Goal: Task Accomplishment & Management: Complete application form

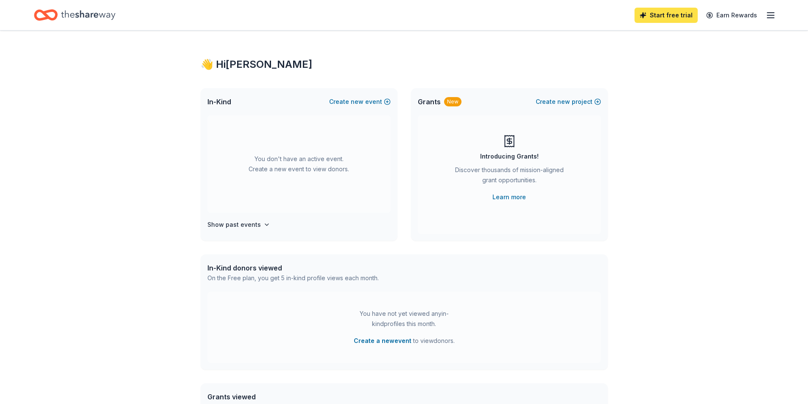
click at [668, 13] on link "Start free trial" at bounding box center [666, 15] width 63 height 15
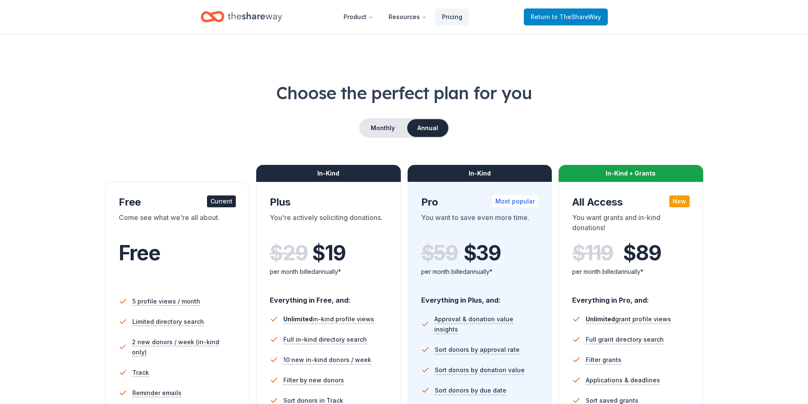
click at [542, 21] on span "Return to TheShareWay" at bounding box center [566, 17] width 70 height 10
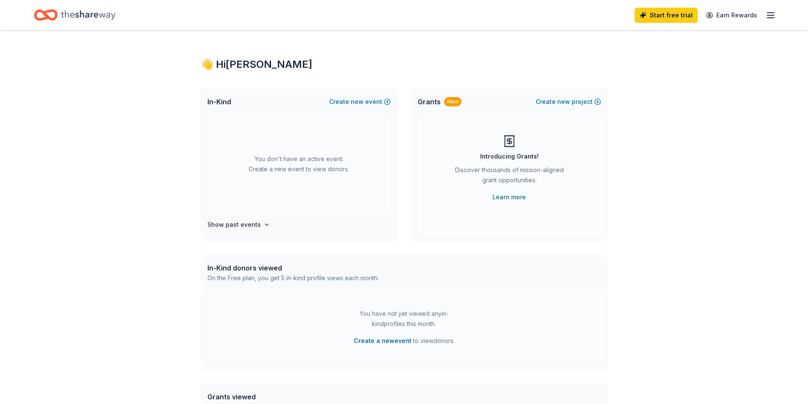
click at [101, 24] on div "Home" at bounding box center [74, 15] width 81 height 20
click at [48, 20] on icon "Home" at bounding box center [46, 15] width 24 height 20
click at [252, 225] on h4 "Show past events" at bounding box center [234, 225] width 53 height 10
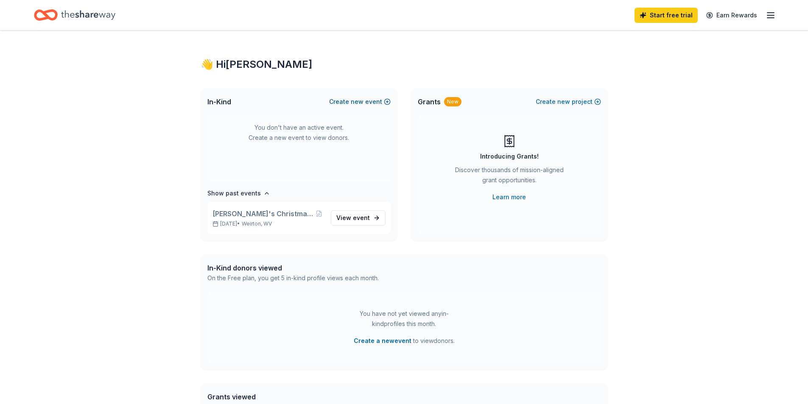
click at [358, 103] on span "new" at bounding box center [357, 102] width 13 height 10
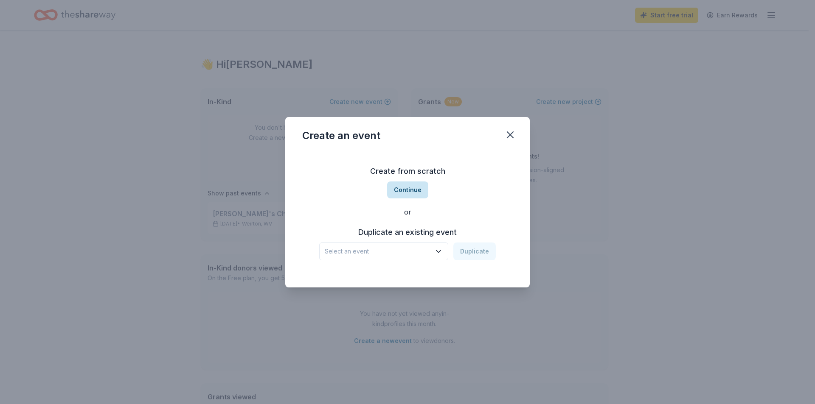
click at [401, 186] on button "Continue" at bounding box center [407, 190] width 41 height 17
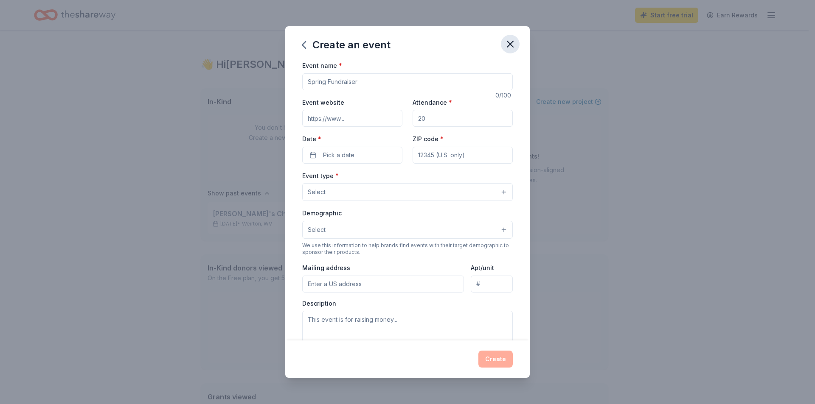
click at [513, 41] on icon "button" at bounding box center [510, 44] width 12 height 12
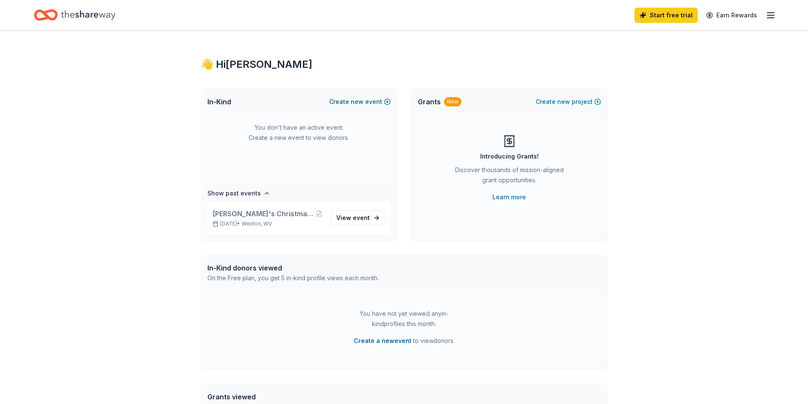
click at [356, 103] on span "new" at bounding box center [357, 102] width 13 height 10
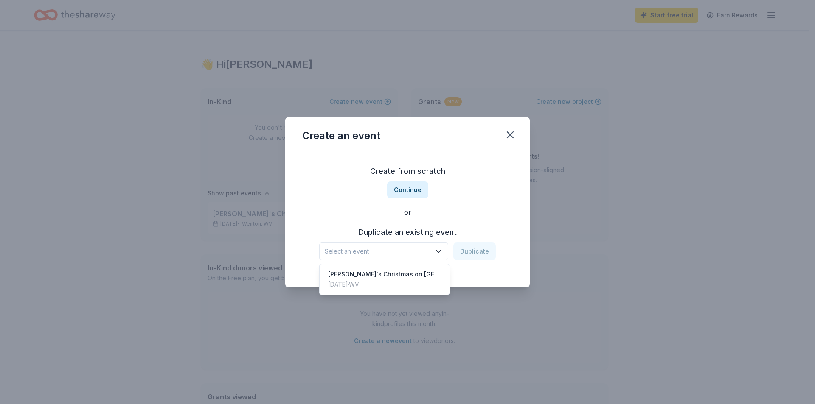
click at [443, 252] on icon "button" at bounding box center [438, 251] width 8 height 8
click at [421, 277] on div "[PERSON_NAME]'s Christmas on [GEOGRAPHIC_DATA]" at bounding box center [384, 274] width 113 height 10
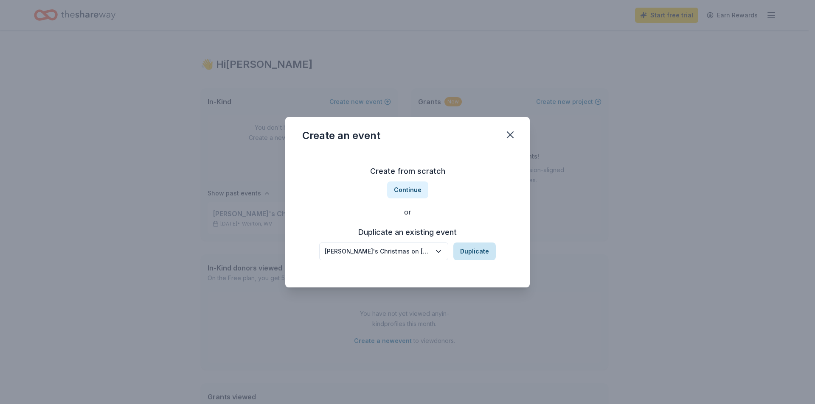
click at [471, 253] on button "Duplicate" at bounding box center [474, 252] width 42 height 18
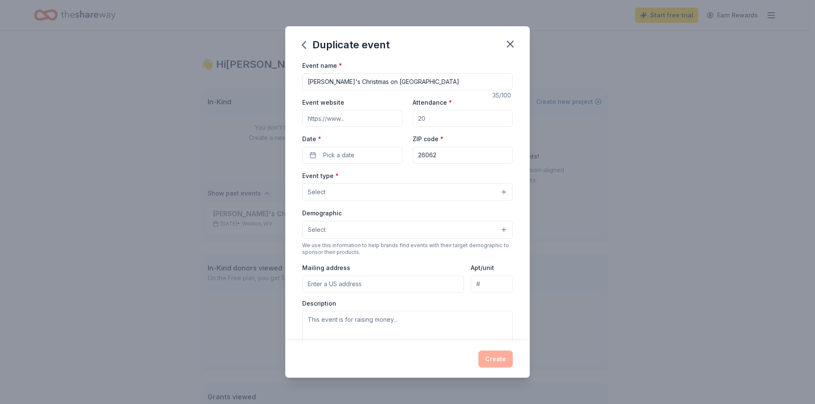
click at [373, 116] on input "Event website" at bounding box center [352, 118] width 100 height 17
click at [367, 120] on input "Event website" at bounding box center [352, 118] width 100 height 17
drag, startPoint x: 443, startPoint y: 124, endPoint x: 379, endPoint y: 121, distance: 64.6
click at [379, 121] on div "Event website Attendance * Date * Pick a date ZIP code * 26062" at bounding box center [407, 130] width 210 height 67
type input "2"
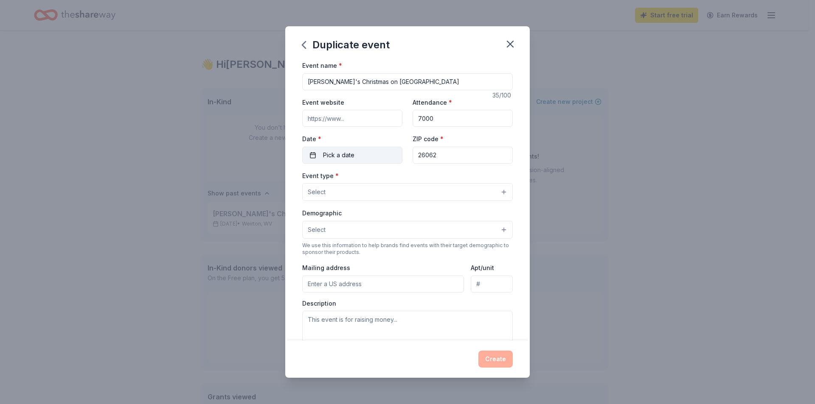
type input "7000"
click at [379, 156] on button "Pick a date" at bounding box center [352, 155] width 100 height 17
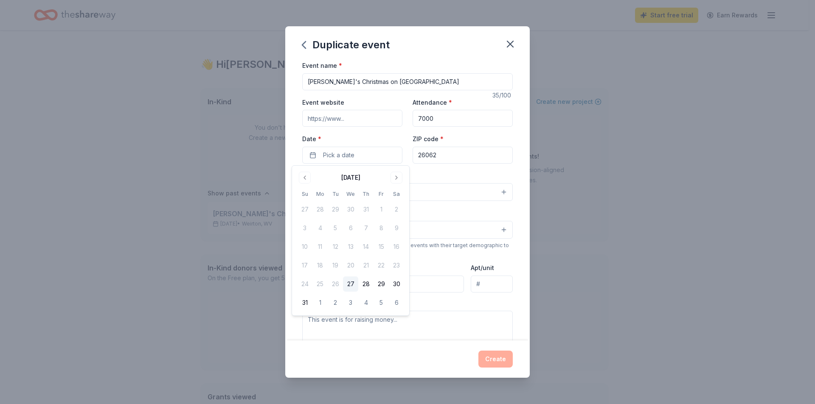
click at [393, 184] on div "August 2025 Su Mo Tu We Th Fr Sa 27 28 29 30 31 1 2 3 4 5 6 7 8 9 10 11 12 13 1…" at bounding box center [350, 241] width 107 height 140
click at [396, 181] on button "Go to next month" at bounding box center [396, 178] width 12 height 12
click at [398, 179] on button "Go to next month" at bounding box center [396, 178] width 12 height 12
click at [392, 266] on button "22" at bounding box center [396, 265] width 15 height 15
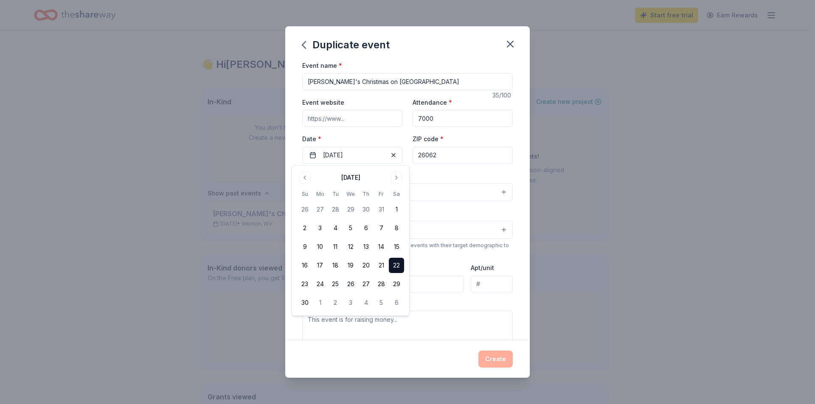
click at [440, 193] on button "Select" at bounding box center [407, 192] width 210 height 18
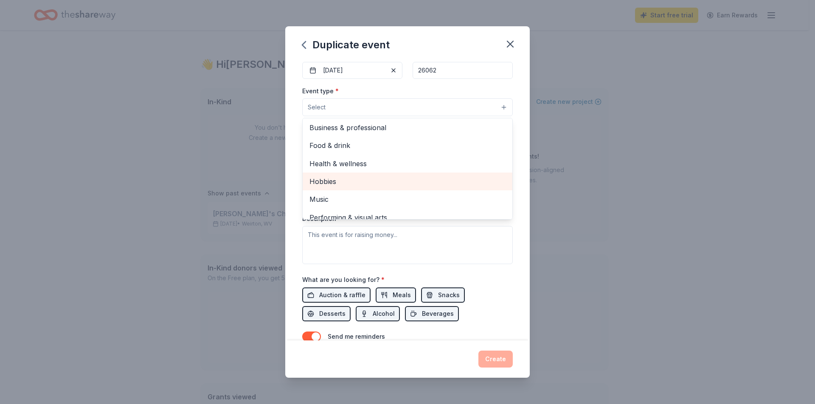
scroll to position [28, 0]
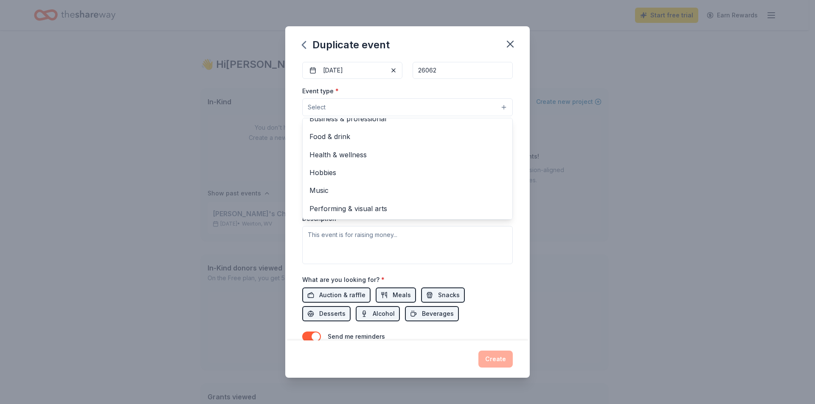
click at [272, 237] on div "Duplicate event Event name * Weirton's Christmas on Main Street 35 /100 Event w…" at bounding box center [407, 202] width 815 height 404
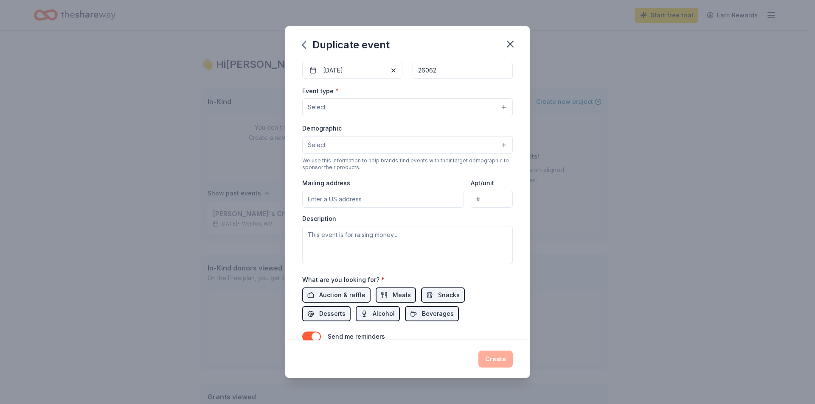
click at [359, 111] on button "Select" at bounding box center [407, 107] width 210 height 18
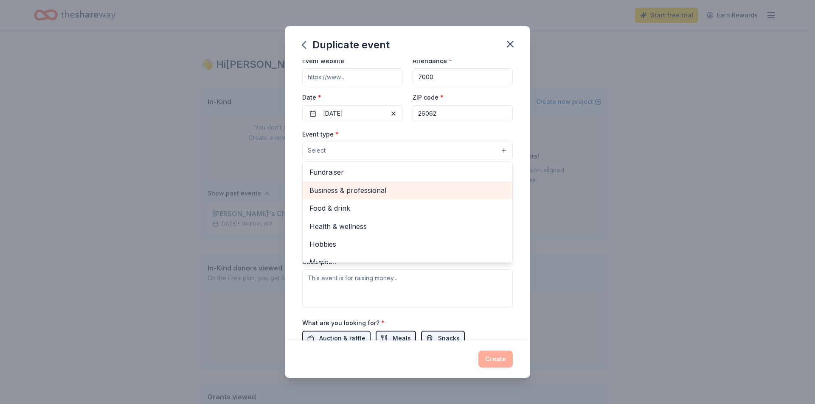
scroll to position [0, 0]
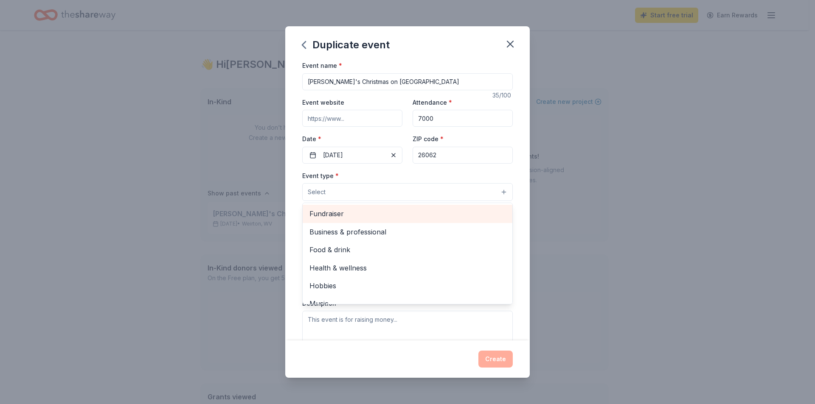
click at [330, 215] on span "Fundraiser" at bounding box center [407, 213] width 196 height 11
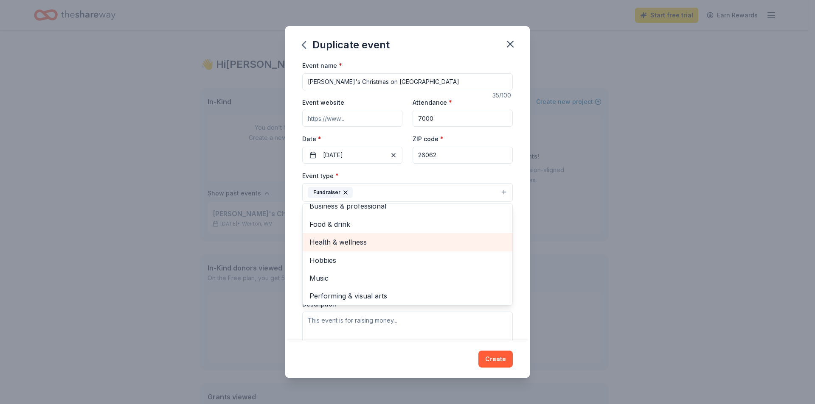
scroll to position [10, 0]
click at [548, 153] on div "Duplicate event Event name * Weirton's Christmas on Main Street 35 /100 Event w…" at bounding box center [407, 202] width 815 height 404
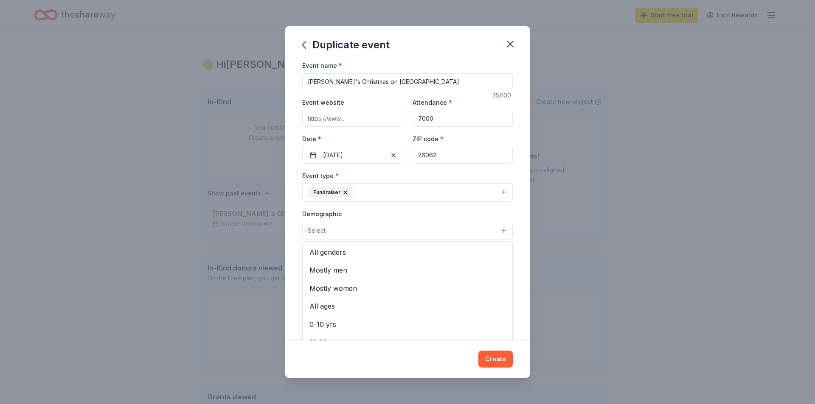
click at [390, 231] on button "Select" at bounding box center [407, 231] width 210 height 18
click at [365, 249] on span "All genders" at bounding box center [407, 252] width 196 height 11
click at [613, 207] on div "Duplicate event Event name * Weirton's Christmas on Main Street 35 /100 Event w…" at bounding box center [407, 202] width 815 height 404
click at [385, 287] on input "Mailing address" at bounding box center [383, 286] width 162 height 17
type input "3420 Main Street"
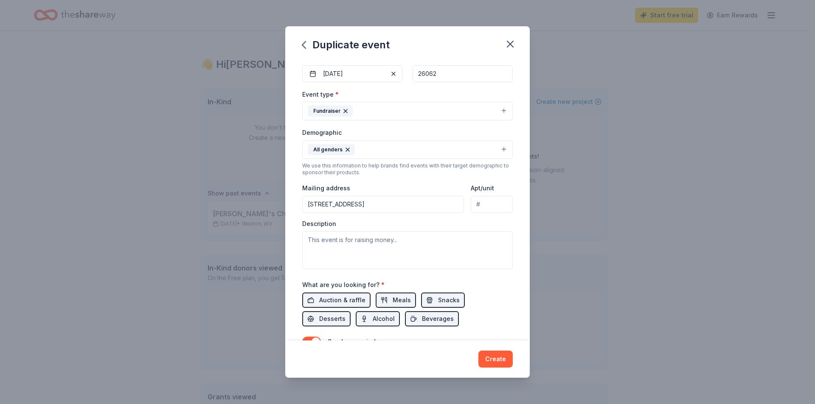
scroll to position [85, 0]
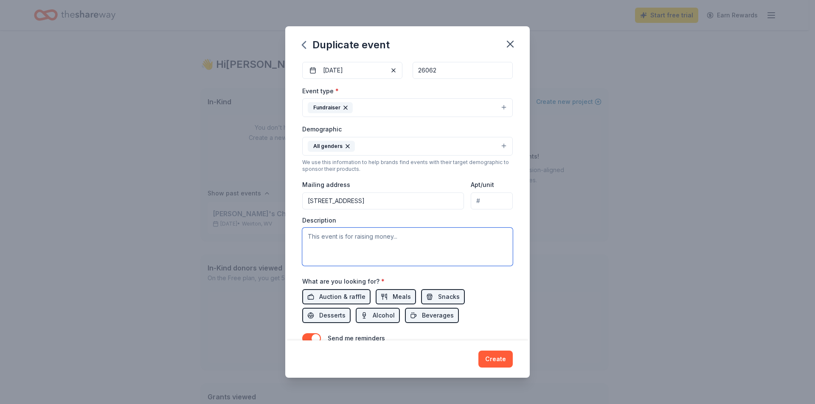
click at [410, 241] on textarea at bounding box center [407, 247] width 210 height 38
click at [360, 296] on span "Auction & raffle" at bounding box center [342, 297] width 46 height 10
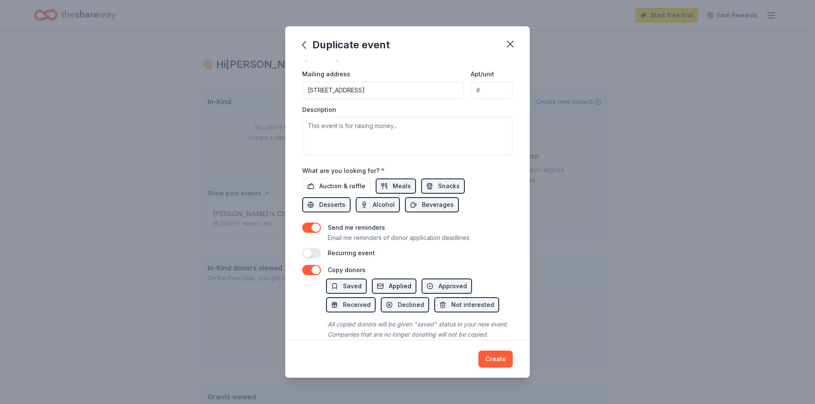
scroll to position [220, 0]
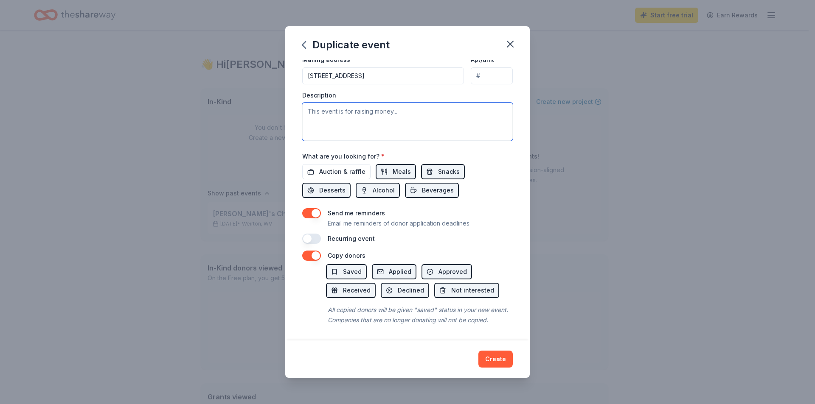
click at [334, 108] on textarea at bounding box center [407, 122] width 210 height 38
paste textarea "With each passing year, Christmas on [GEOGRAPHIC_DATA] in [GEOGRAPHIC_DATA], WV…"
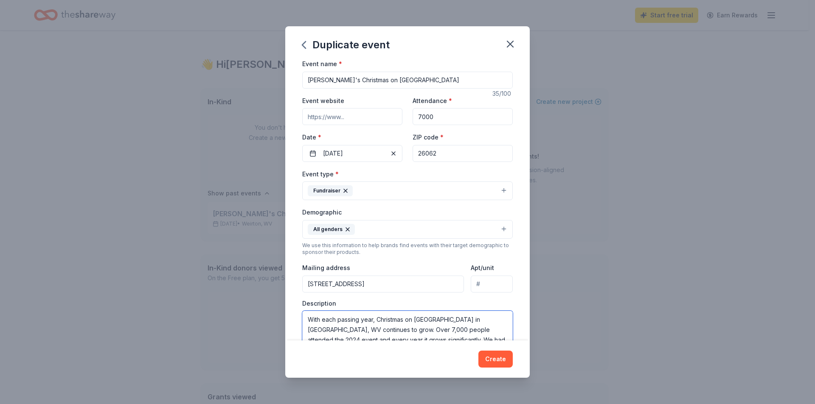
scroll to position [0, 0]
type textarea "With each passing year, Christmas on [GEOGRAPHIC_DATA] in [GEOGRAPHIC_DATA], WV…"
click at [352, 119] on input "Event website" at bounding box center [352, 118] width 100 height 17
paste input "https://www.facebook.com/WeirtonChristmasonMainStreet"
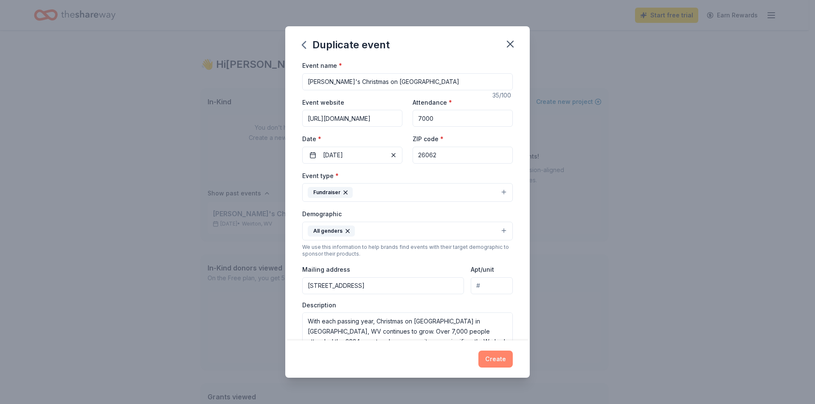
type input "https://www.facebook.com/WeirtonChristmasonMainStreet"
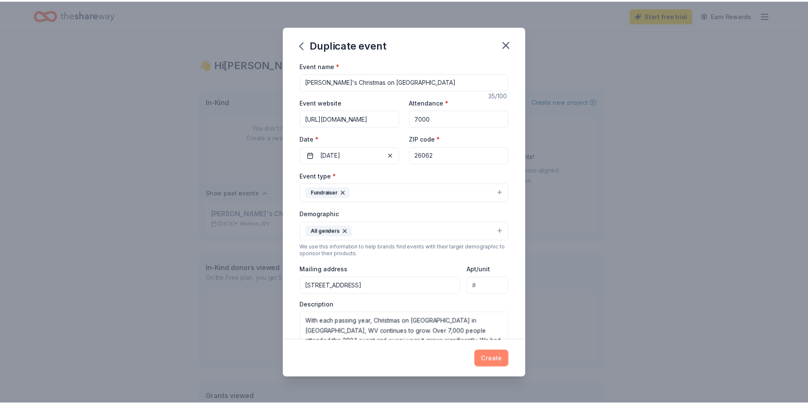
scroll to position [0, 0]
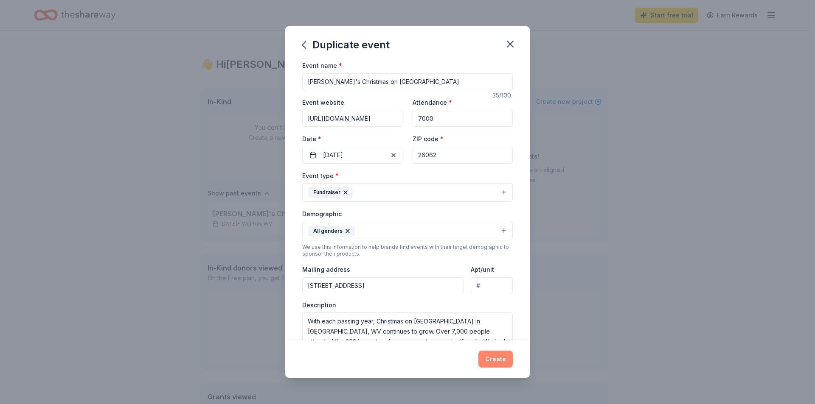
click at [506, 361] on button "Create" at bounding box center [495, 359] width 34 height 17
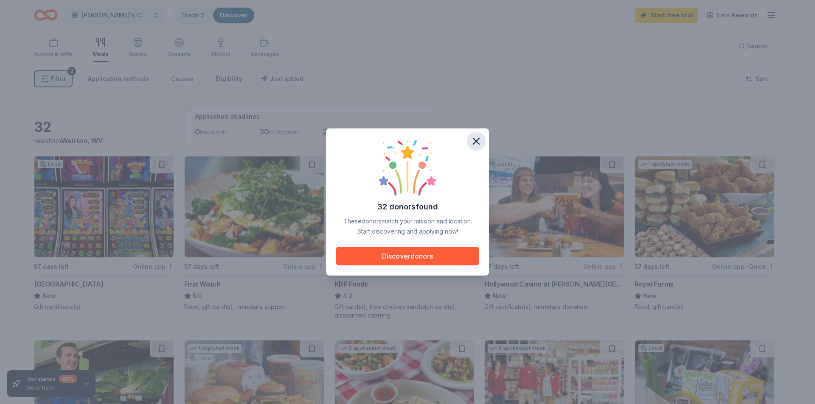
click at [479, 142] on icon "button" at bounding box center [476, 141] width 12 height 12
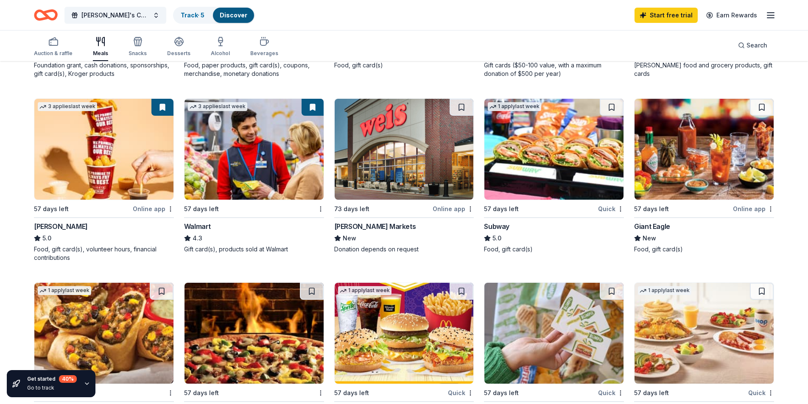
scroll to position [467, 0]
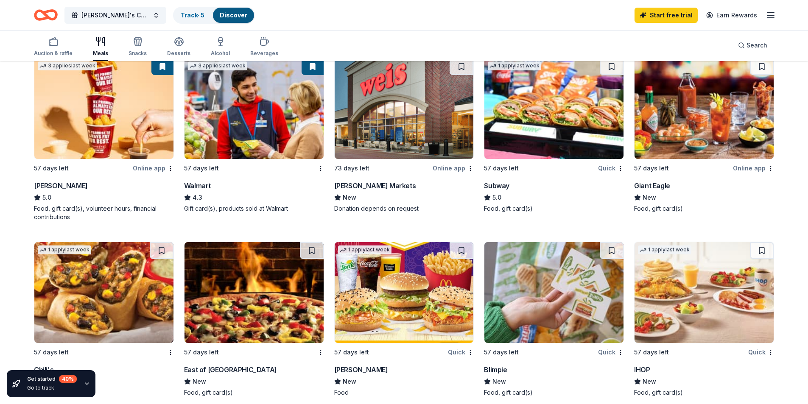
click at [238, 138] on img at bounding box center [254, 108] width 139 height 101
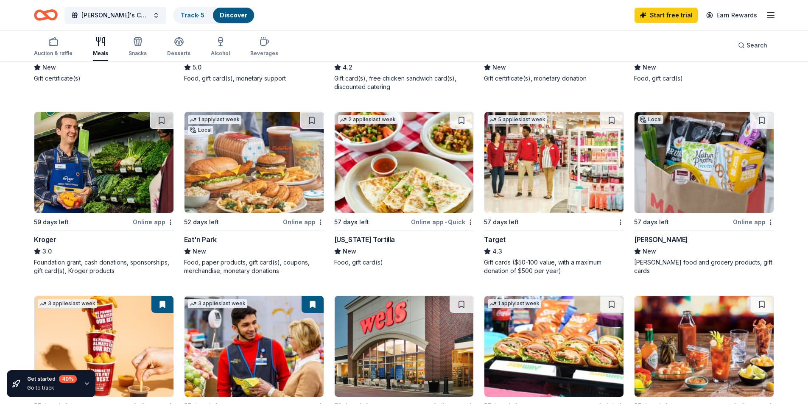
scroll to position [212, 0]
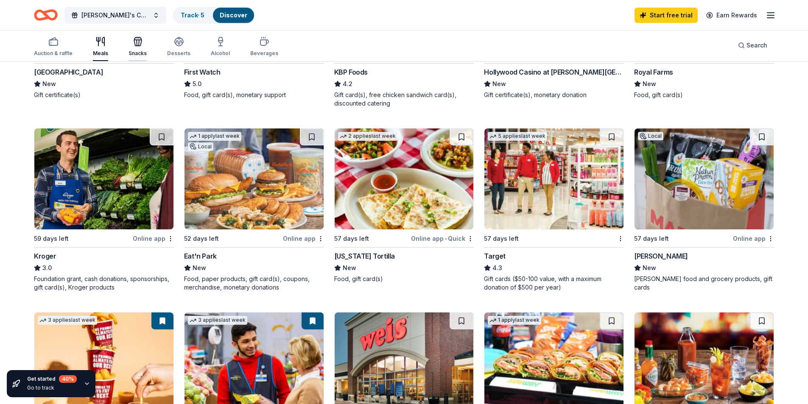
click at [135, 47] on div "Snacks" at bounding box center [138, 46] width 18 height 20
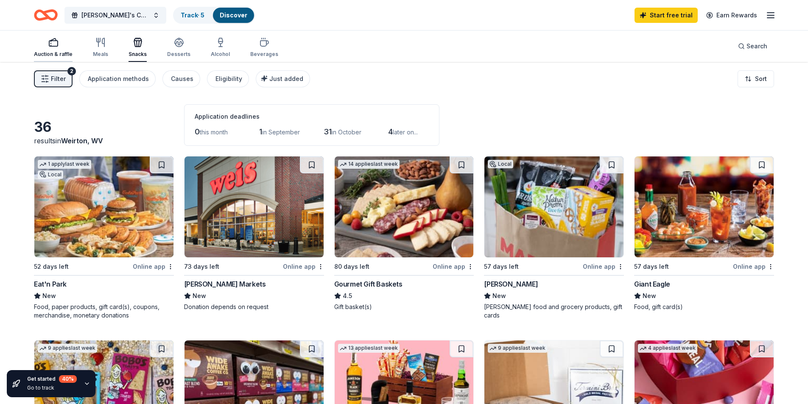
click at [65, 54] on div "Auction & raffle" at bounding box center [53, 54] width 39 height 7
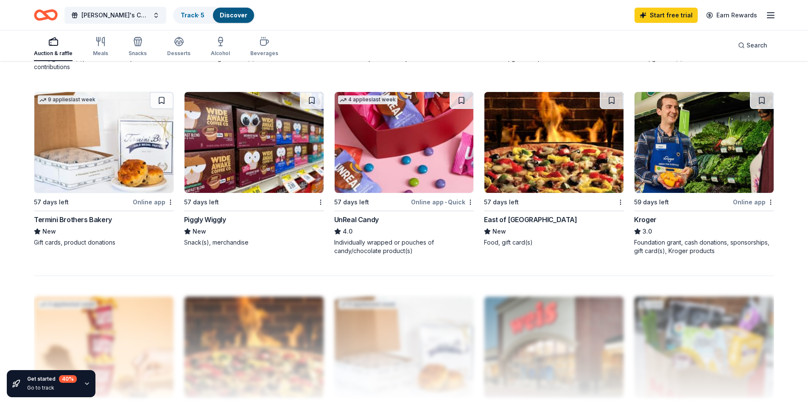
scroll to position [617, 0]
click at [103, 168] on img at bounding box center [103, 143] width 139 height 101
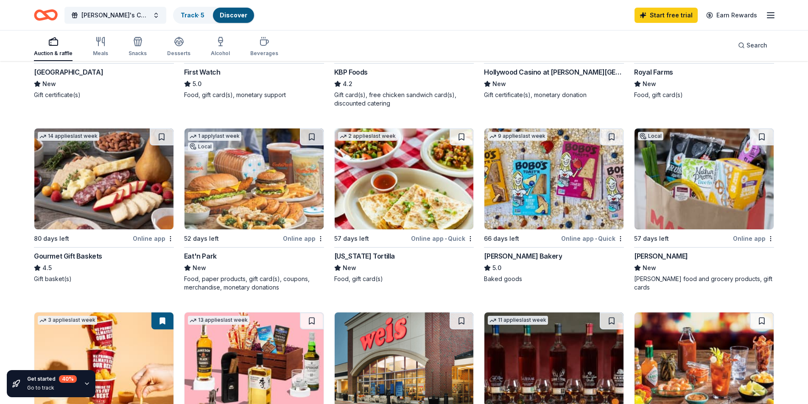
scroll to position [192, 0]
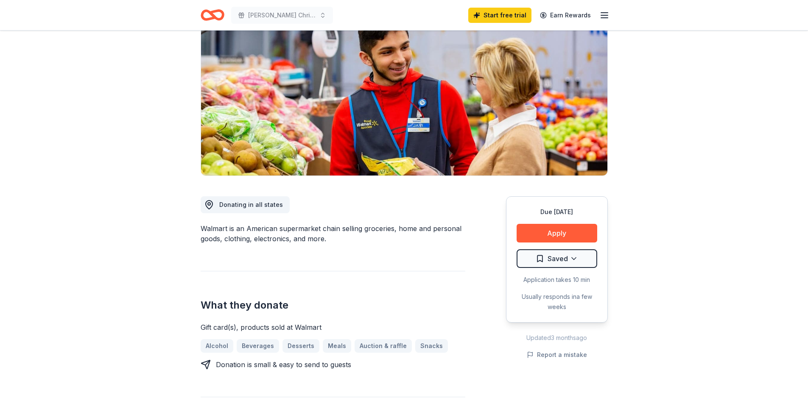
scroll to position [85, 0]
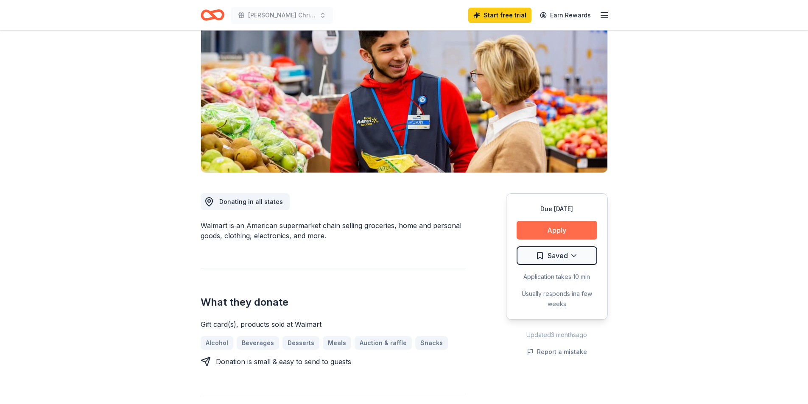
click at [541, 228] on button "Apply" at bounding box center [557, 230] width 81 height 19
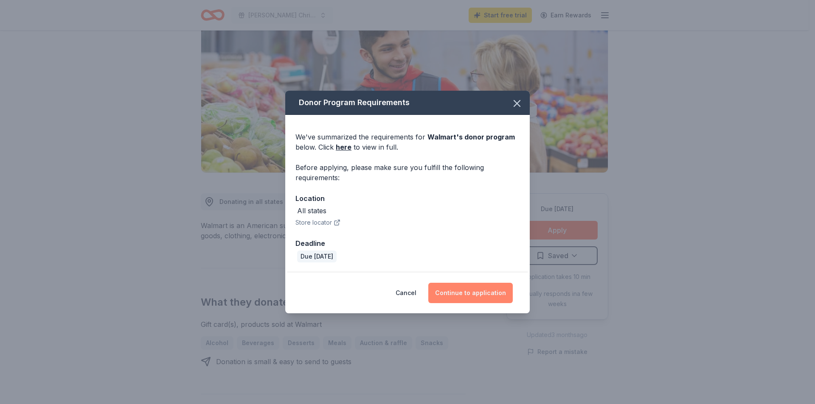
click at [489, 295] on button "Continue to application" at bounding box center [470, 293] width 84 height 20
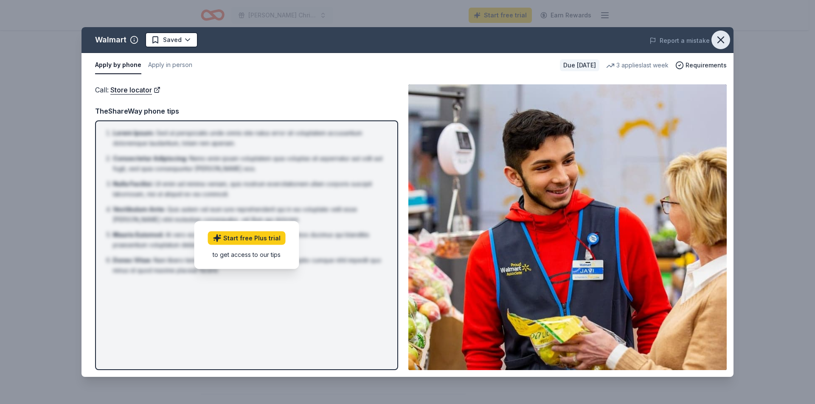
click at [724, 36] on icon "button" at bounding box center [721, 40] width 12 height 12
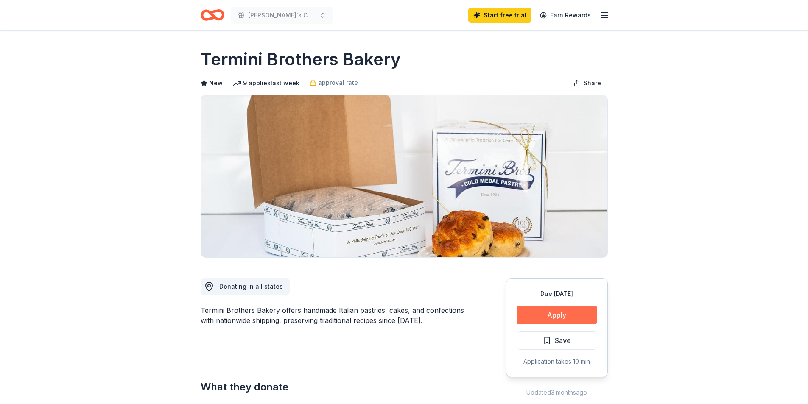
click at [567, 318] on button "Apply" at bounding box center [557, 315] width 81 height 19
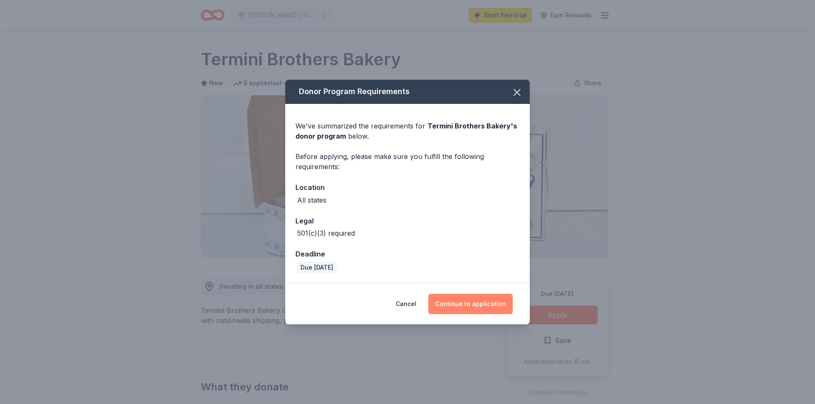
click at [464, 307] on button "Continue to application" at bounding box center [470, 304] width 84 height 20
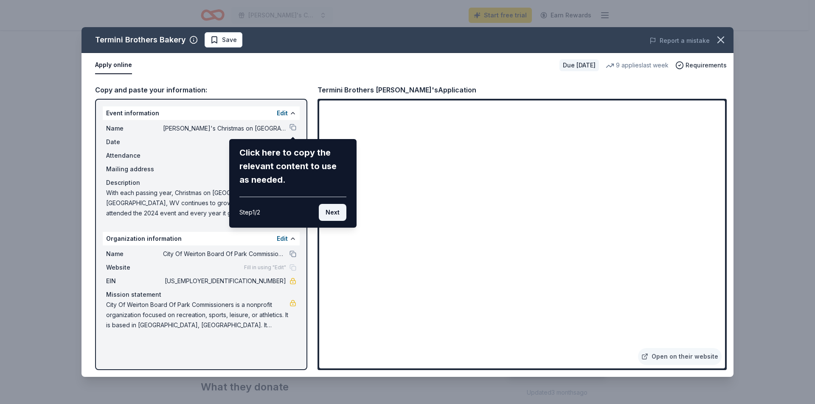
click at [327, 215] on button "Next" at bounding box center [333, 212] width 28 height 17
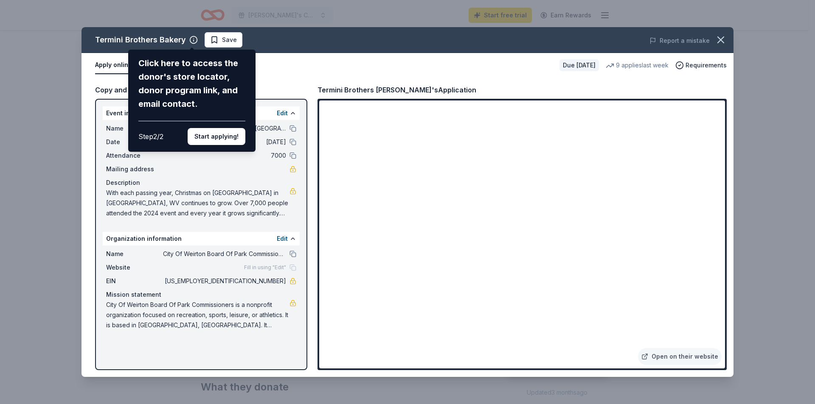
click at [379, 296] on div "Termini Brothers Bakery Click here to access the donor's store locator, donor p…" at bounding box center [407, 202] width 652 height 350
click at [205, 135] on button "Start applying!" at bounding box center [217, 136] width 58 height 17
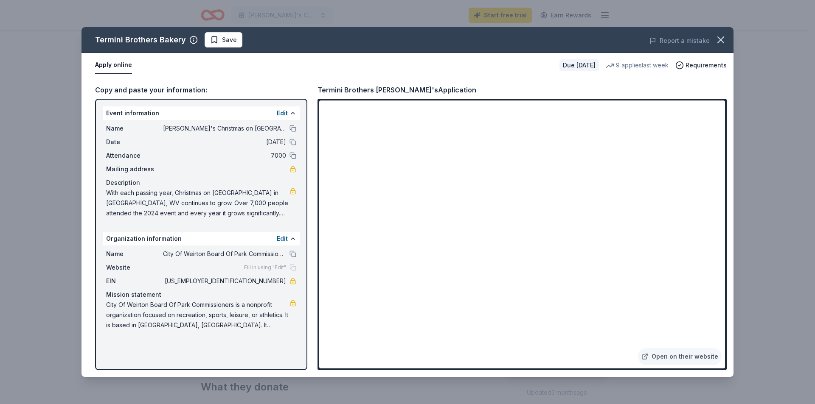
click at [402, 292] on div "Termini Brothers Bakery Save Report a mistake Apply online Due in 57 days 9 app…" at bounding box center [407, 202] width 652 height 350
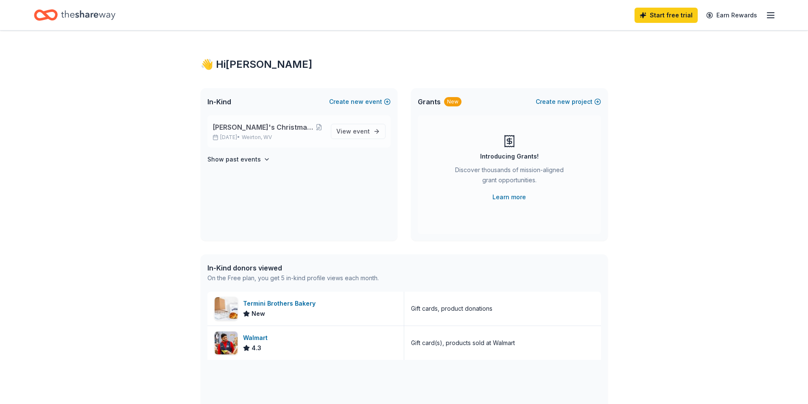
click at [280, 131] on span "[PERSON_NAME]'s Christmas on [GEOGRAPHIC_DATA]" at bounding box center [264, 127] width 102 height 10
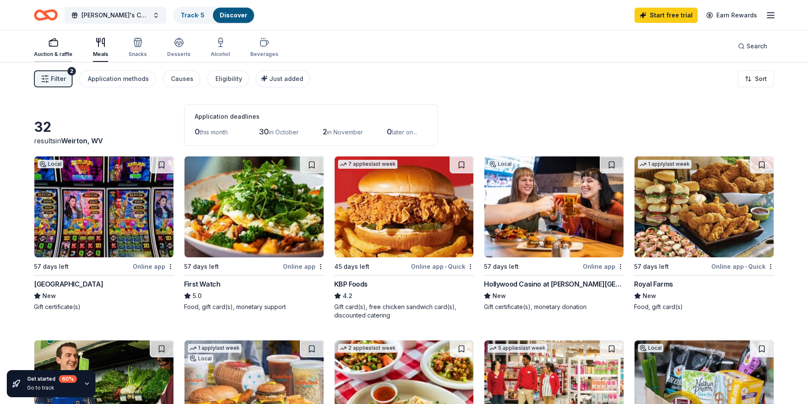
click at [47, 52] on div "Auction & raffle" at bounding box center [53, 54] width 39 height 7
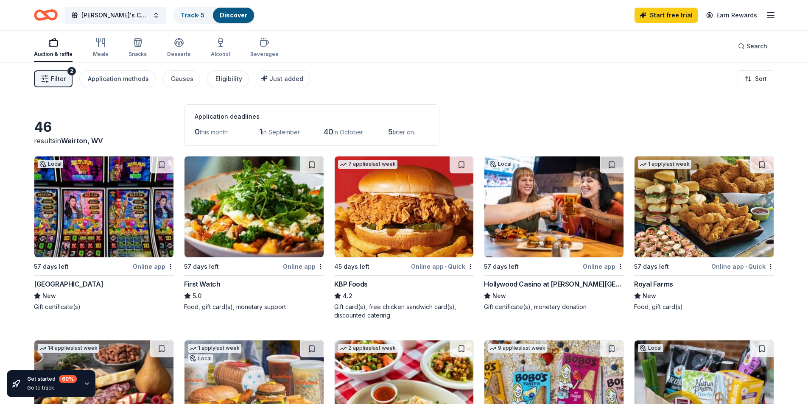
click at [238, 243] on img at bounding box center [254, 207] width 139 height 101
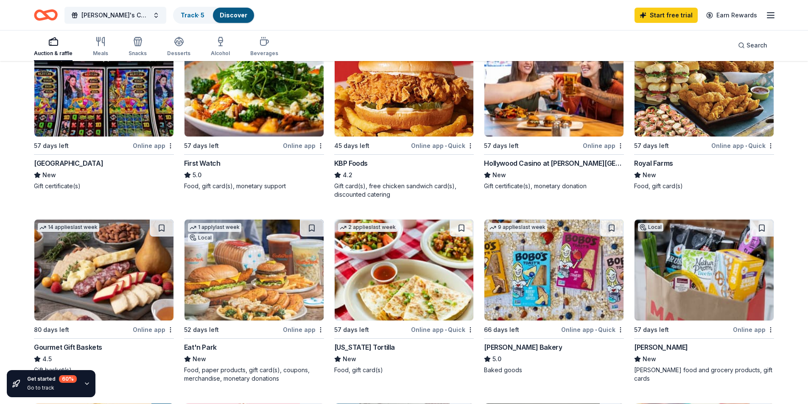
scroll to position [170, 0]
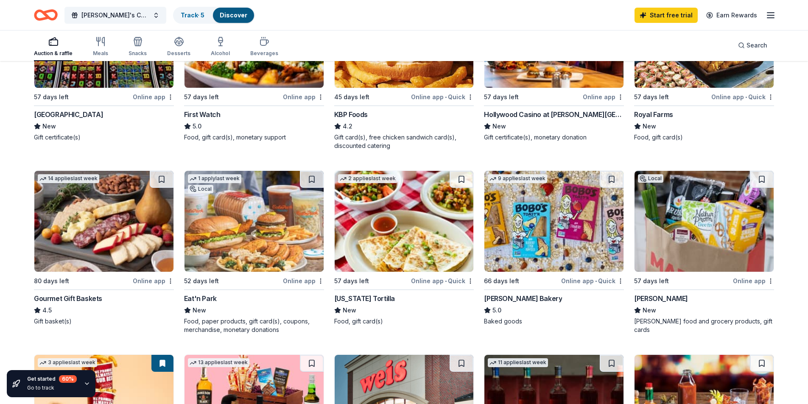
click at [241, 248] on img at bounding box center [254, 221] width 139 height 101
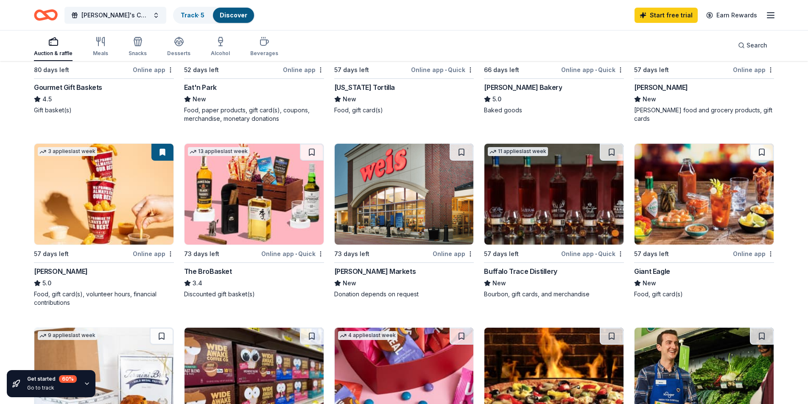
scroll to position [382, 0]
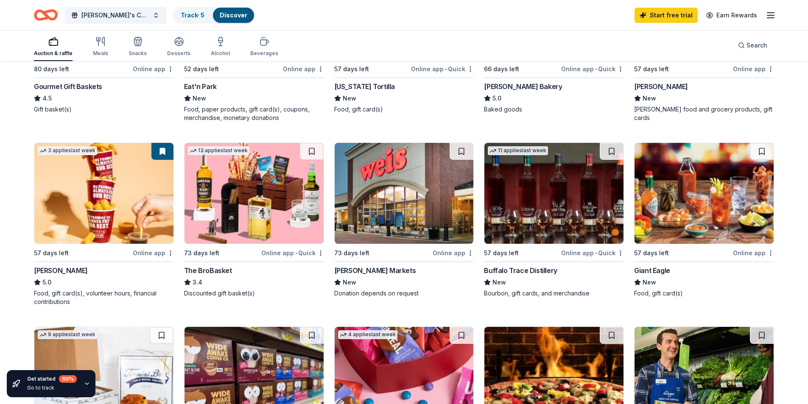
click at [654, 264] on div "57 days left Online app Giant Eagle New Food, gift card(s)" at bounding box center [704, 220] width 140 height 155
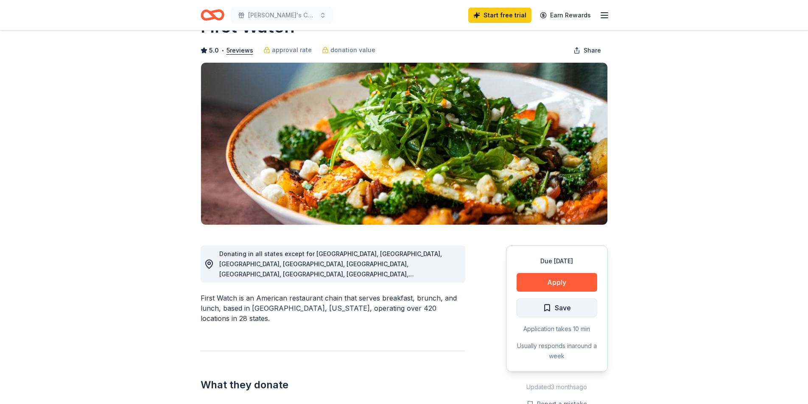
scroll to position [42, 0]
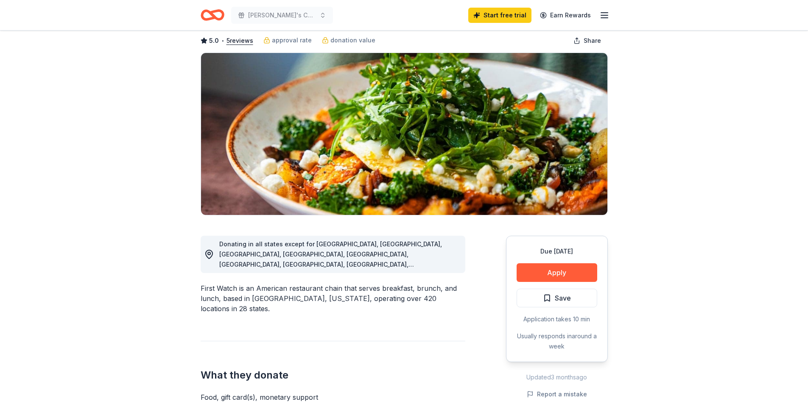
drag, startPoint x: 544, startPoint y: 278, endPoint x: 423, endPoint y: 352, distance: 141.3
click at [424, 352] on div "Donating in all states except for [GEOGRAPHIC_DATA], [GEOGRAPHIC_DATA], [GEOGRA…" at bounding box center [404, 403] width 407 height 374
click at [572, 274] on button "Apply" at bounding box center [557, 273] width 81 height 19
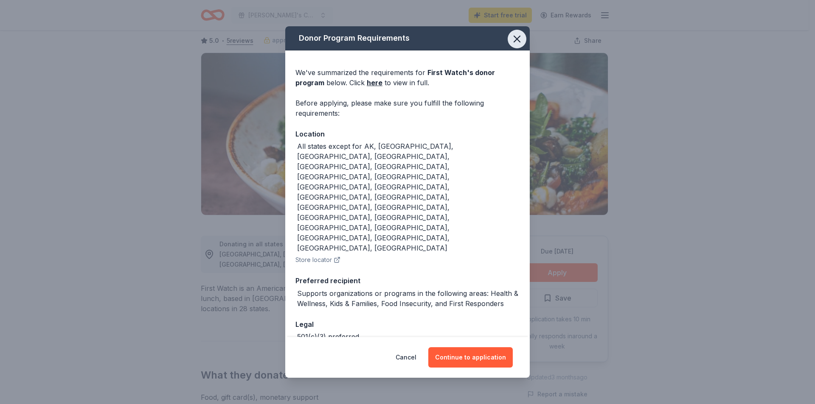
click at [516, 45] on icon "button" at bounding box center [517, 39] width 12 height 12
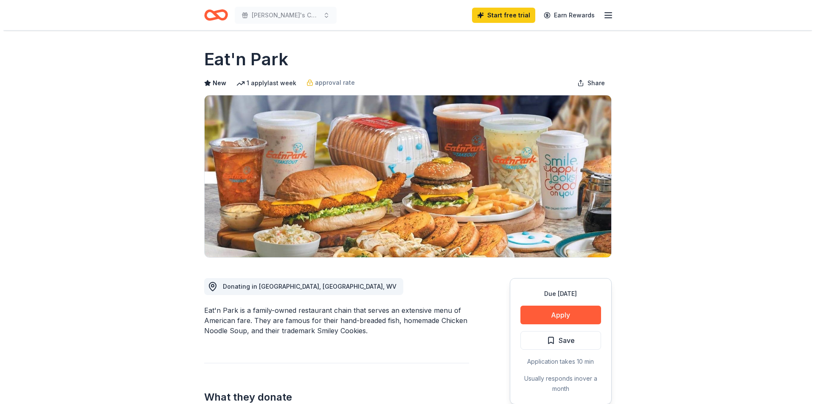
scroll to position [85, 0]
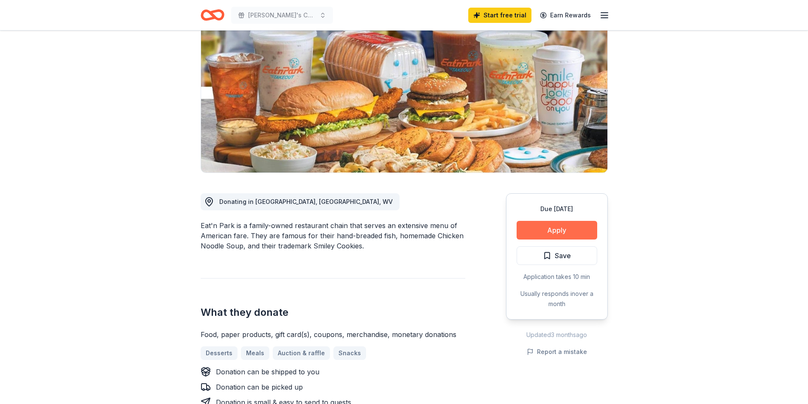
click at [551, 228] on button "Apply" at bounding box center [557, 230] width 81 height 19
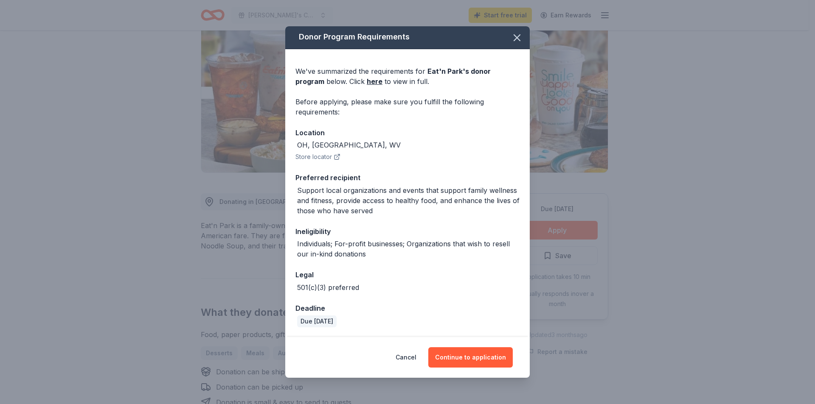
scroll to position [2, 0]
click at [485, 359] on button "Continue to application" at bounding box center [470, 358] width 84 height 20
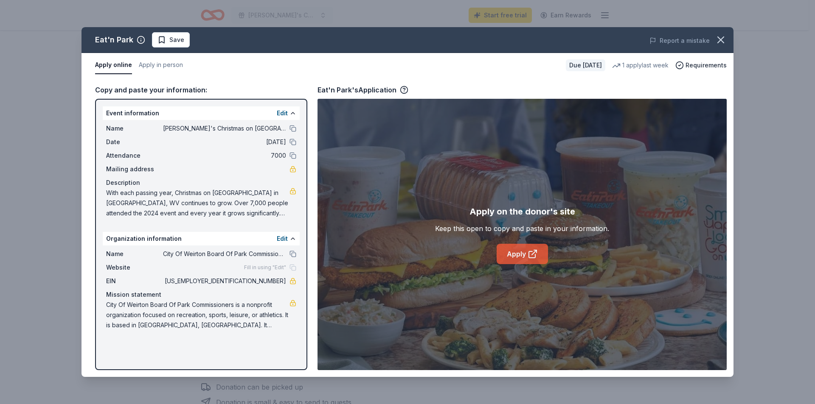
click at [511, 252] on link "Apply" at bounding box center [521, 254] width 51 height 20
click at [511, 255] on link "Apply" at bounding box center [521, 254] width 51 height 20
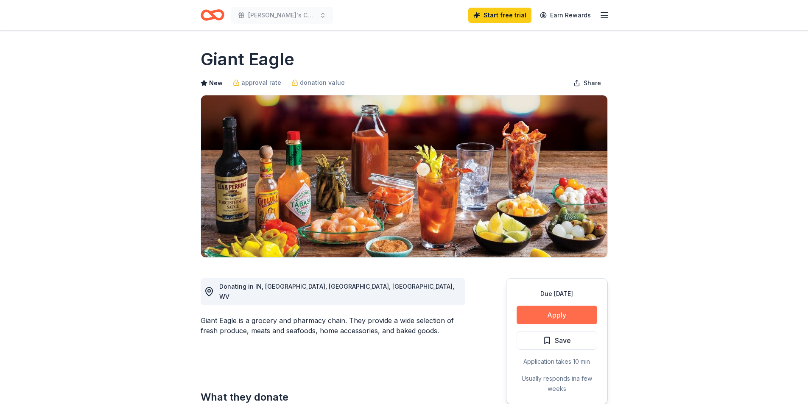
click at [567, 313] on button "Apply" at bounding box center [557, 315] width 81 height 19
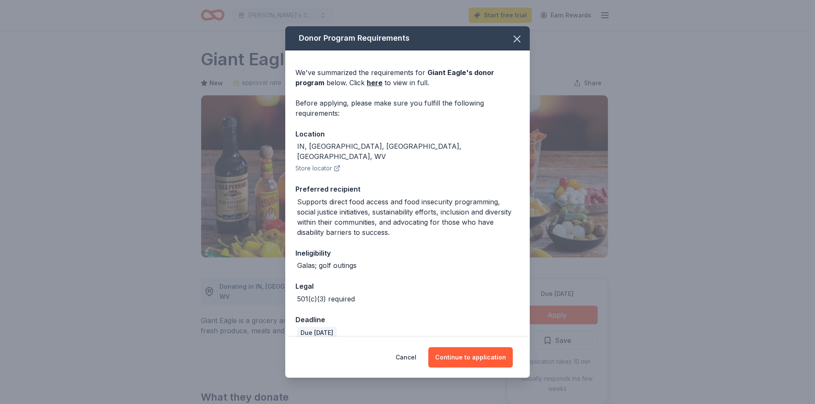
scroll to position [2, 0]
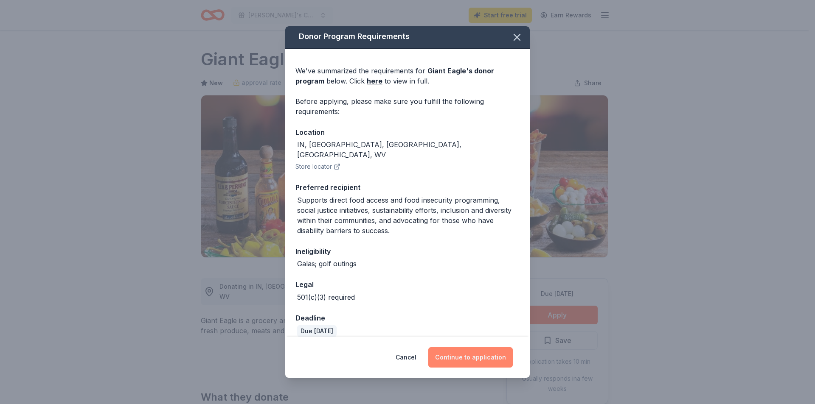
click at [480, 356] on button "Continue to application" at bounding box center [470, 358] width 84 height 20
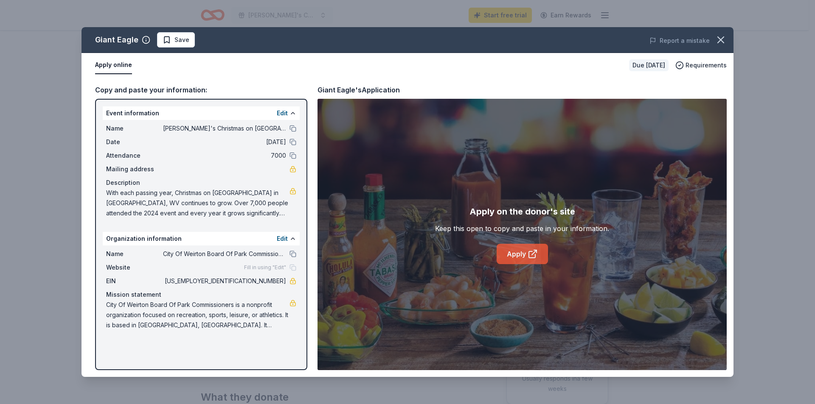
click at [521, 253] on link "Apply" at bounding box center [521, 254] width 51 height 20
